Goal: Find specific page/section: Find specific page/section

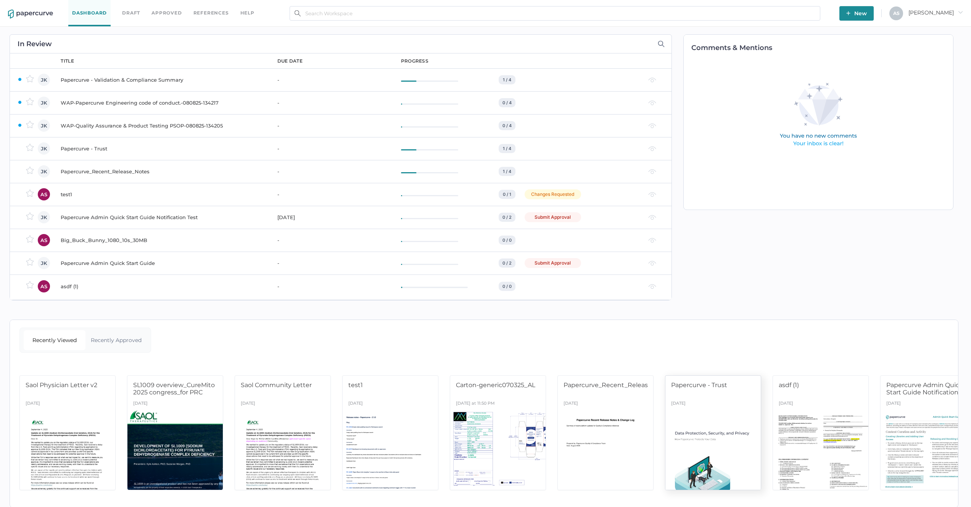
click at [740, 377] on div "Papercurve - Trust" at bounding box center [713, 387] width 95 height 23
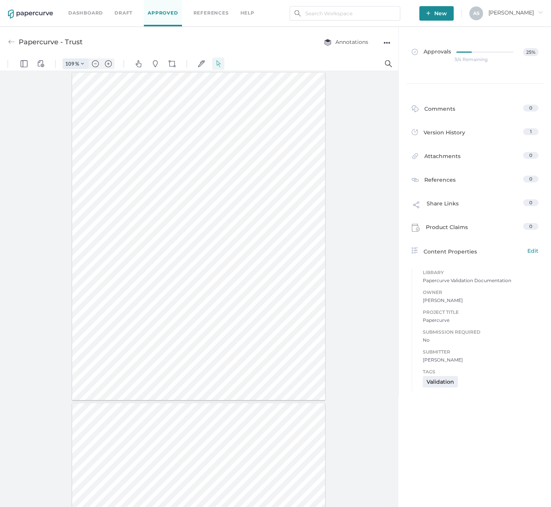
click at [72, 63] on input "109" at bounding box center [69, 63] width 12 height 7
click at [77, 79] on span "Fit to width" at bounding box center [89, 80] width 25 height 6
click at [173, 126] on div at bounding box center [198, 324] width 386 height 500
type input "285"
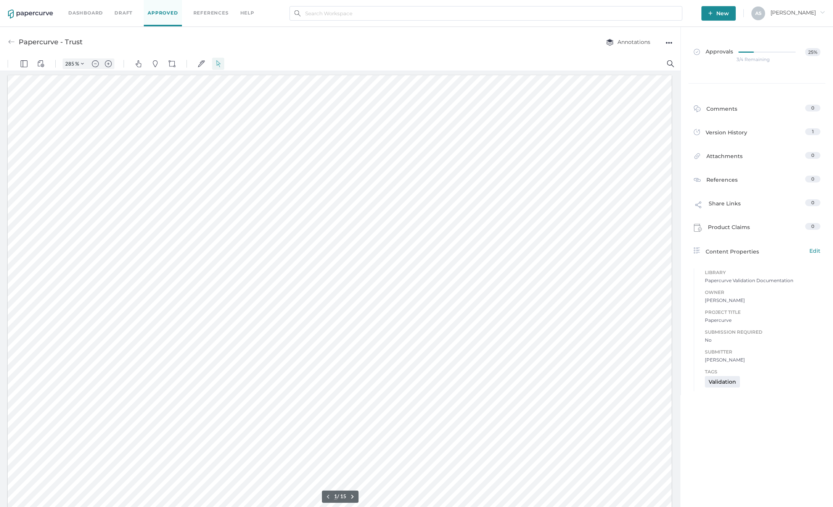
scroll to position [2, 0]
click at [127, 14] on link "Draft" at bounding box center [123, 13] width 18 height 8
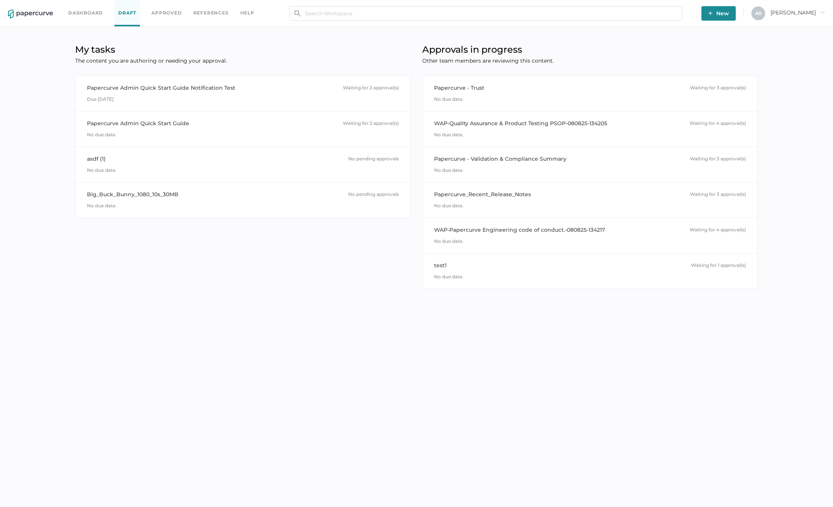
click at [168, 13] on link "Approved" at bounding box center [167, 13] width 30 height 8
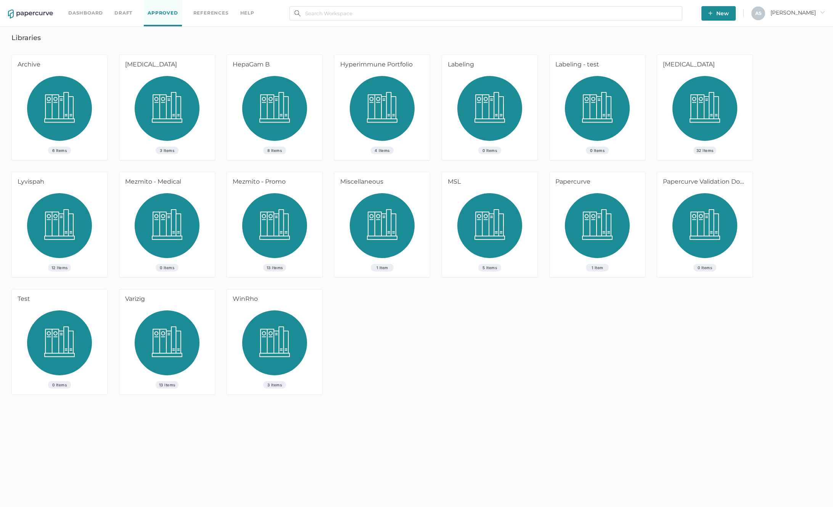
click at [89, 152] on div "6 Items" at bounding box center [59, 118] width 95 height 84
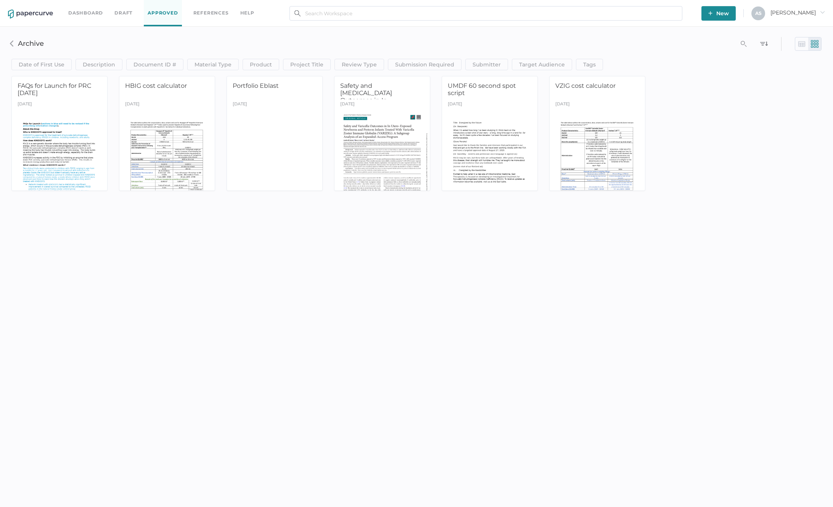
click at [142, 264] on div "Dashboard Draft Approved References help New A S Antonio arrow_right search_lef…" at bounding box center [416, 253] width 833 height 507
click at [11, 44] on img at bounding box center [12, 43] width 6 height 6
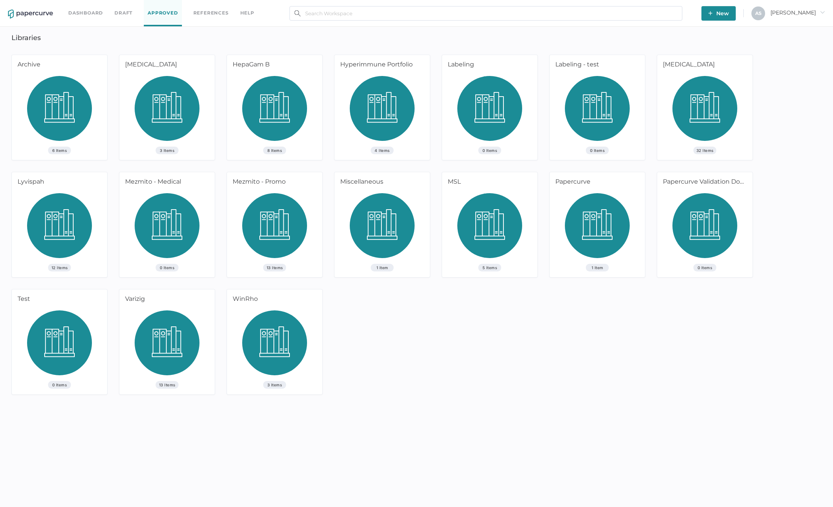
click at [680, 75] on div "Lioresal" at bounding box center [704, 65] width 93 height 21
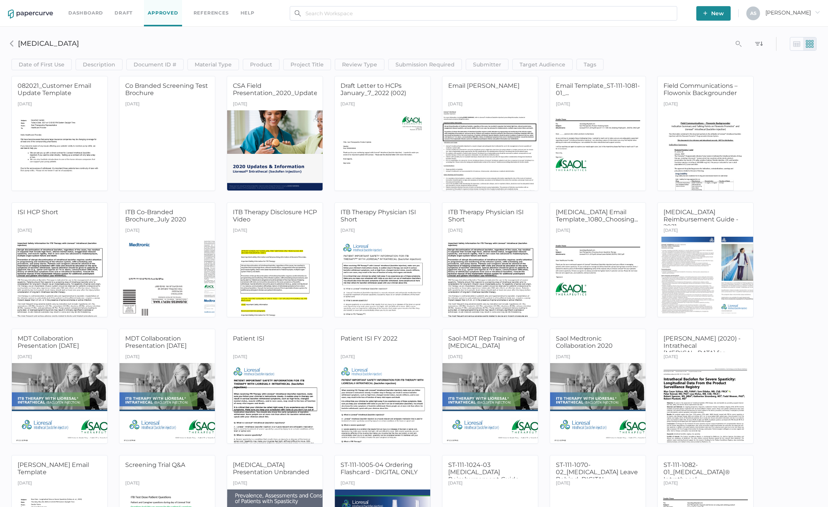
click at [798, 44] on img at bounding box center [797, 44] width 8 height 8
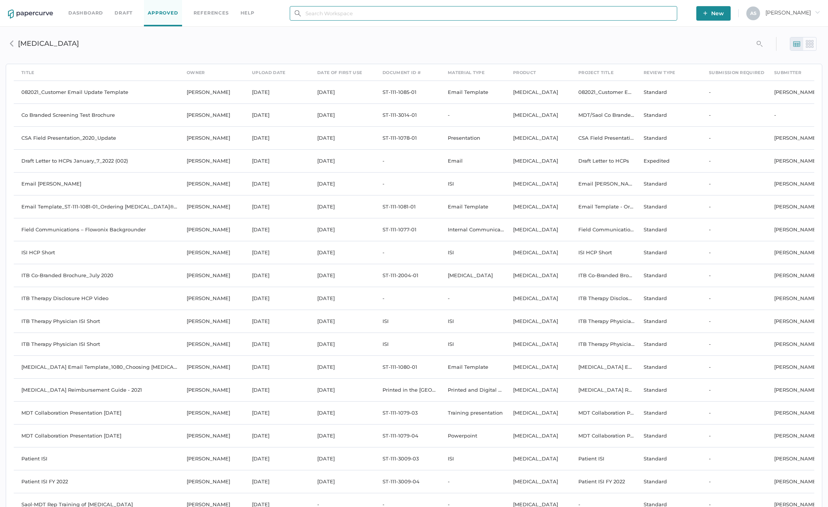
click at [491, 14] on input "text" at bounding box center [483, 13] width 387 height 15
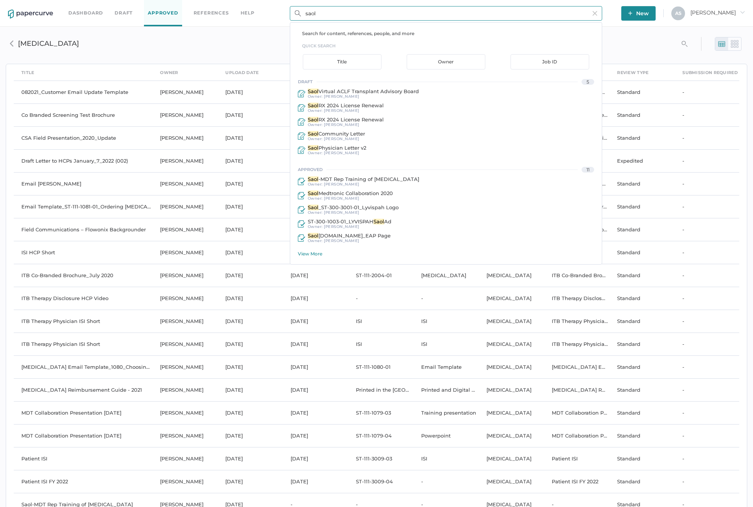
type input "saol"
click at [692, 53] on div "search_left Lioresal" at bounding box center [376, 44] width 741 height 24
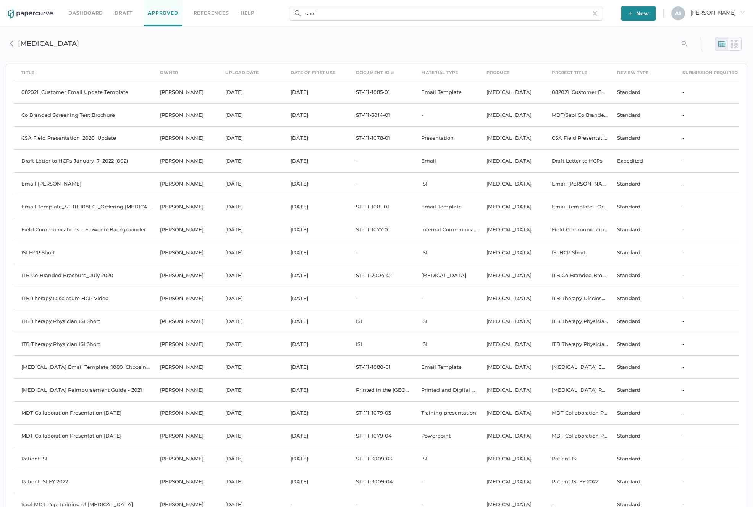
click at [734, 41] on img at bounding box center [734, 44] width 8 height 8
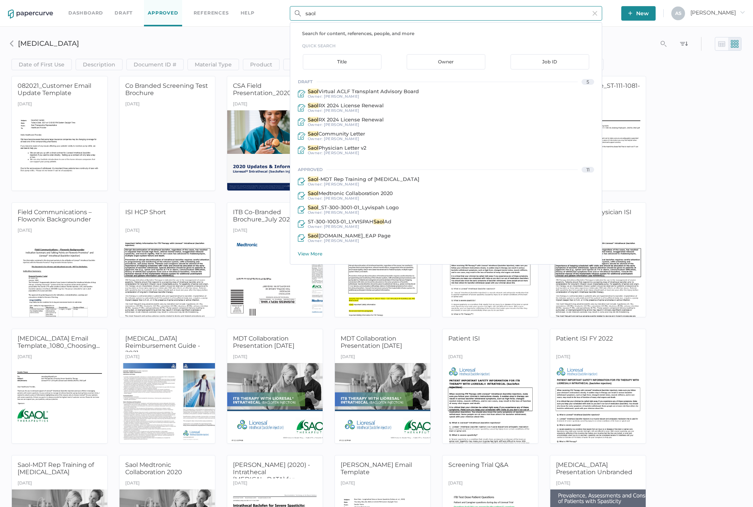
click at [479, 14] on input "saol" at bounding box center [446, 13] width 312 height 15
